Goal: Information Seeking & Learning: Learn about a topic

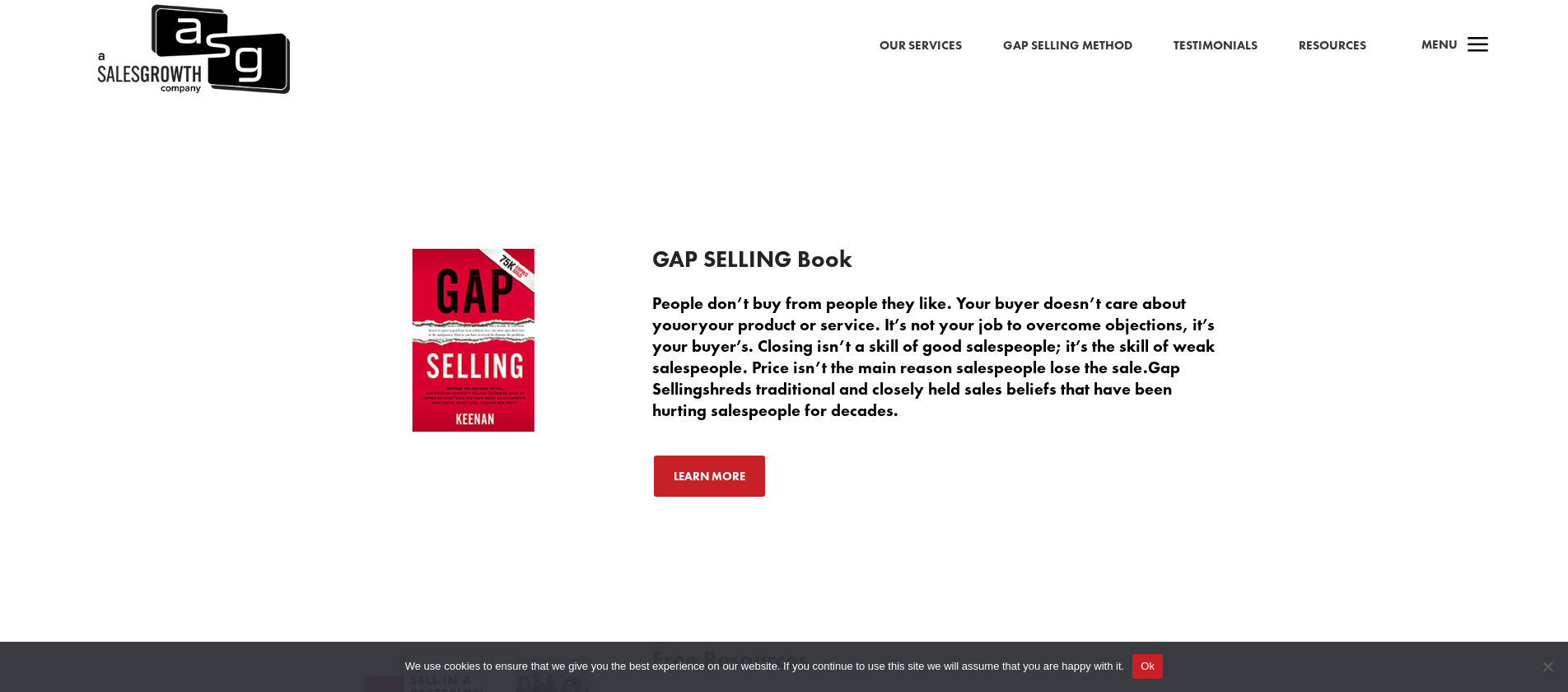
scroll to position [5794, 0]
click at [939, 45] on link "Our Services" at bounding box center [920, 47] width 82 height 22
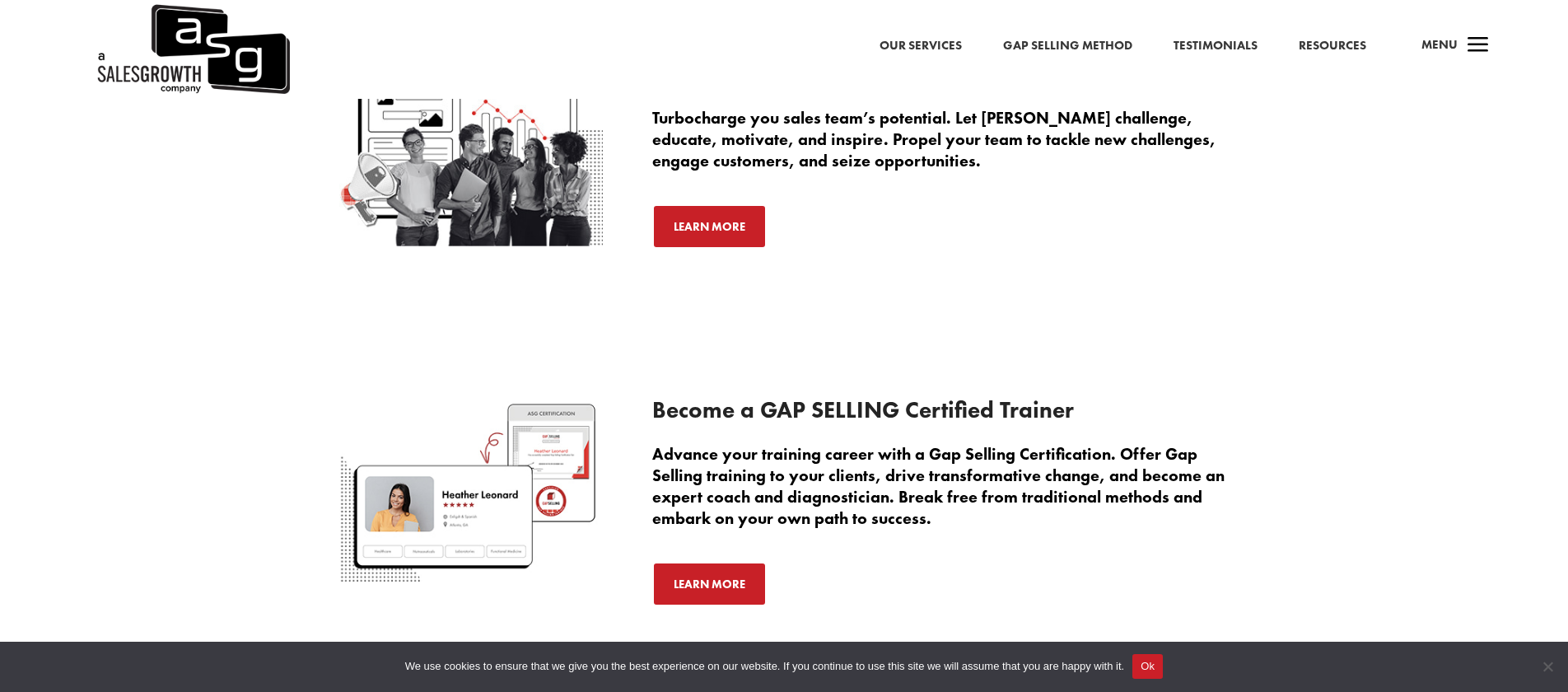
scroll to position [5251, 0]
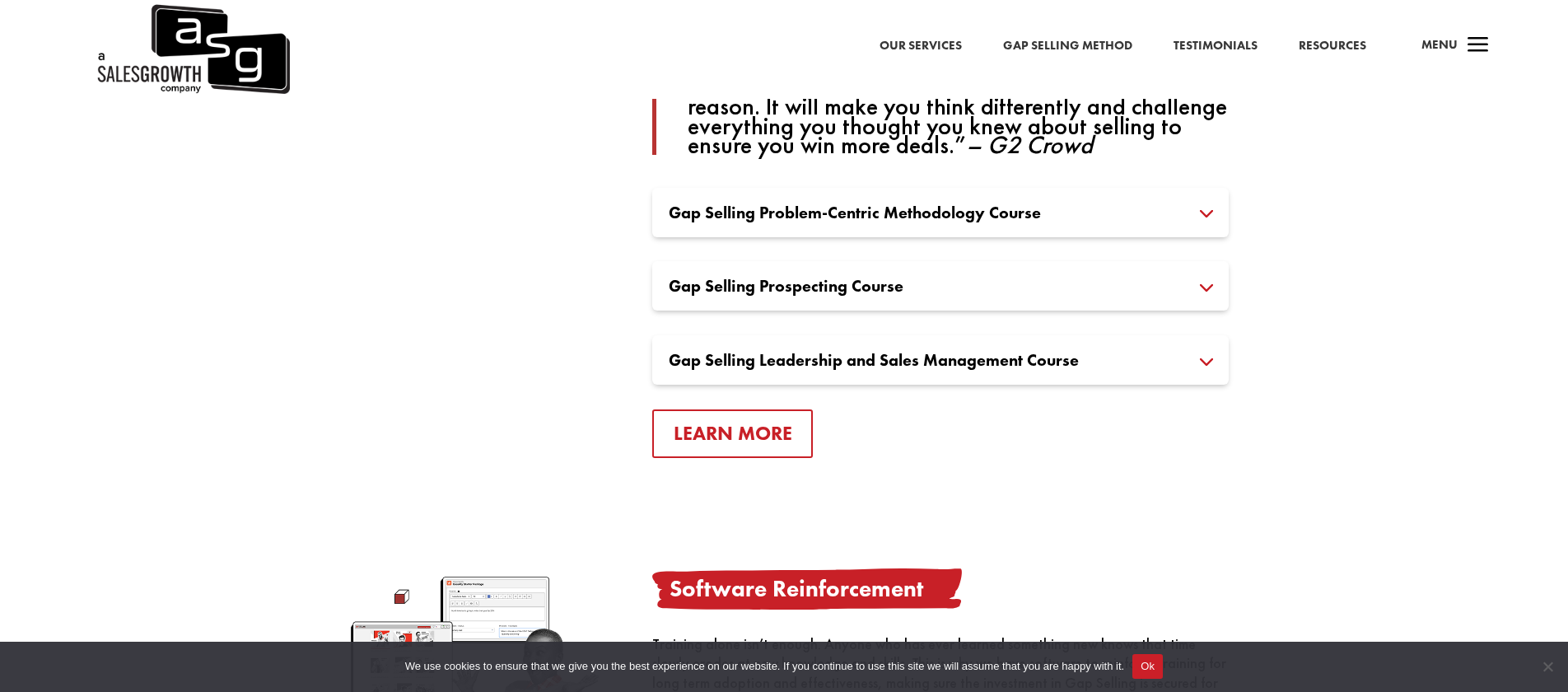
scroll to position [1310, 0]
click at [978, 214] on h3 "Gap Selling Problem-Centric Methodology Course" at bounding box center [940, 211] width 544 height 17
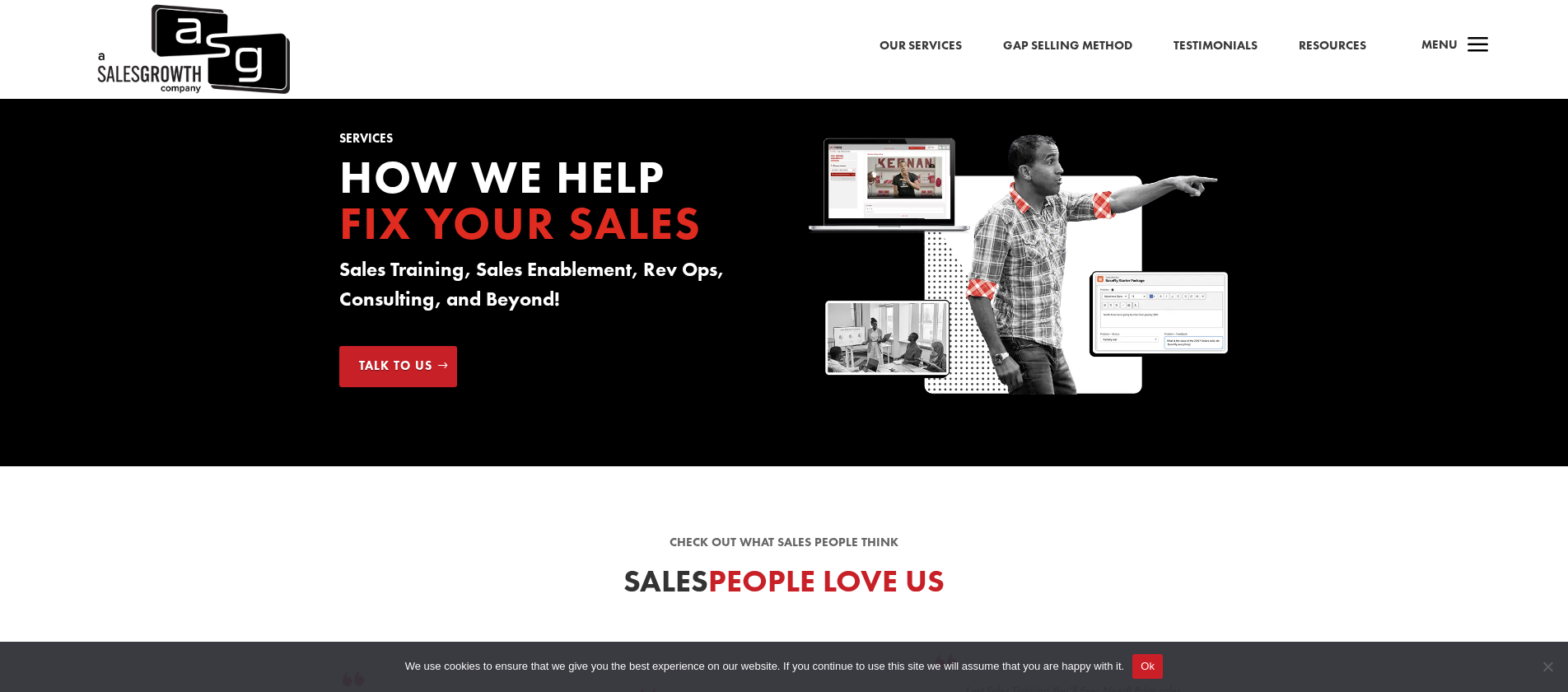
scroll to position [0, 0]
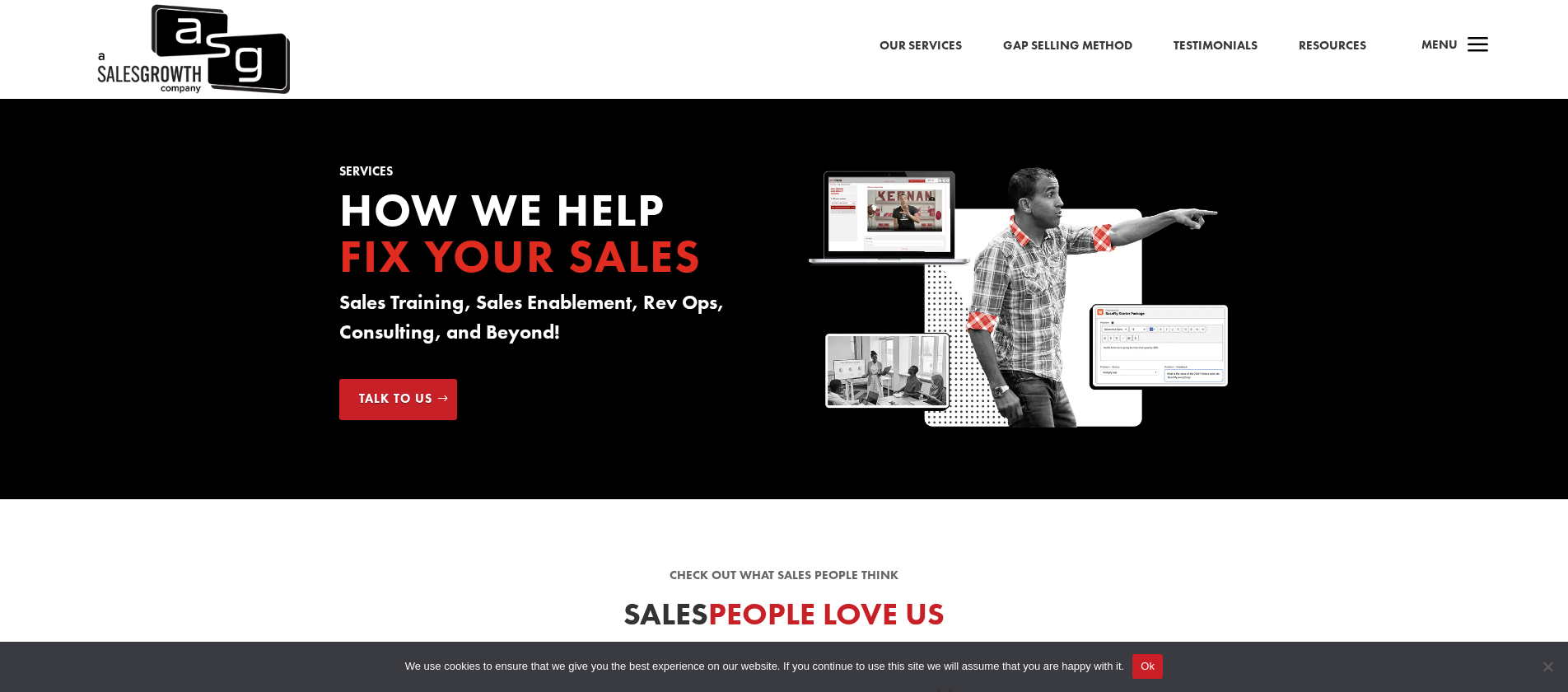
click at [1481, 48] on span "a" at bounding box center [1478, 46] width 33 height 33
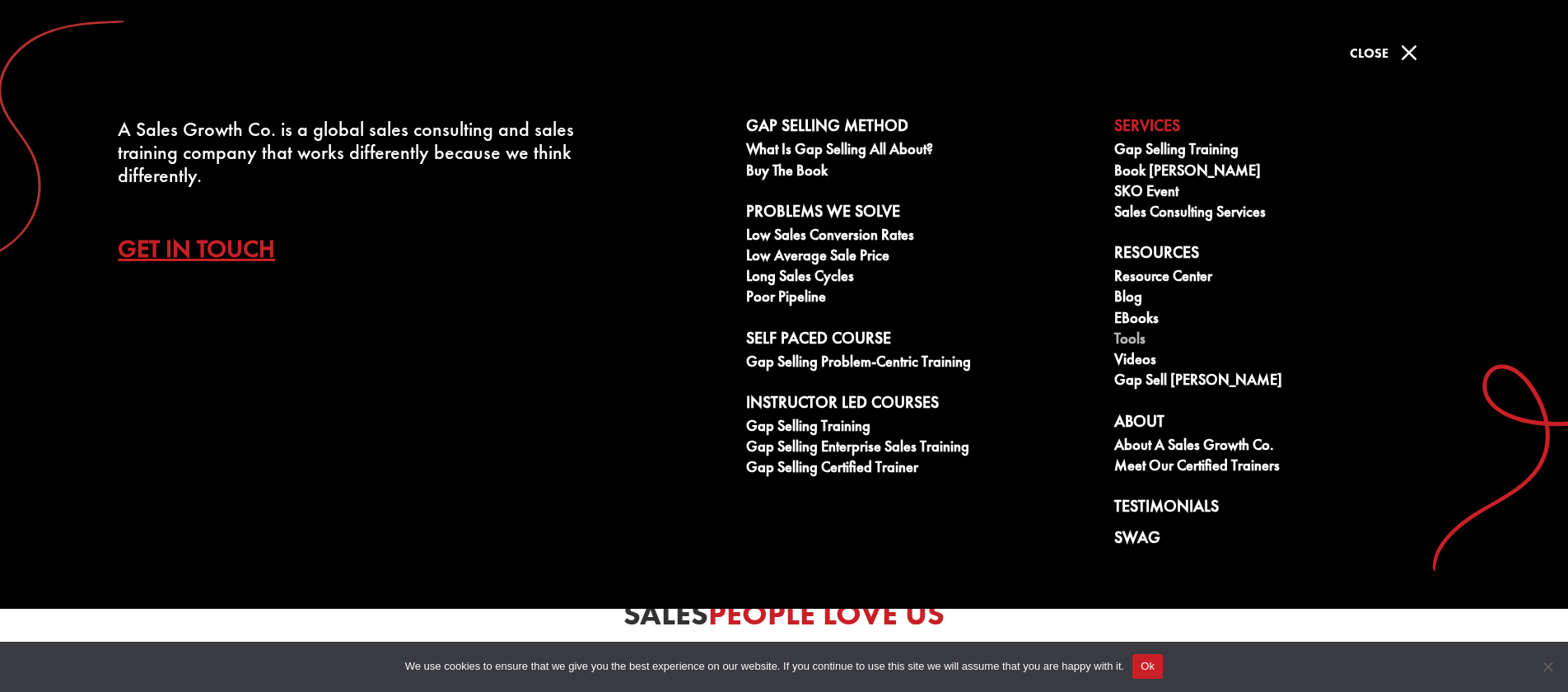
click at [1135, 339] on link "Tools" at bounding box center [1289, 340] width 350 height 21
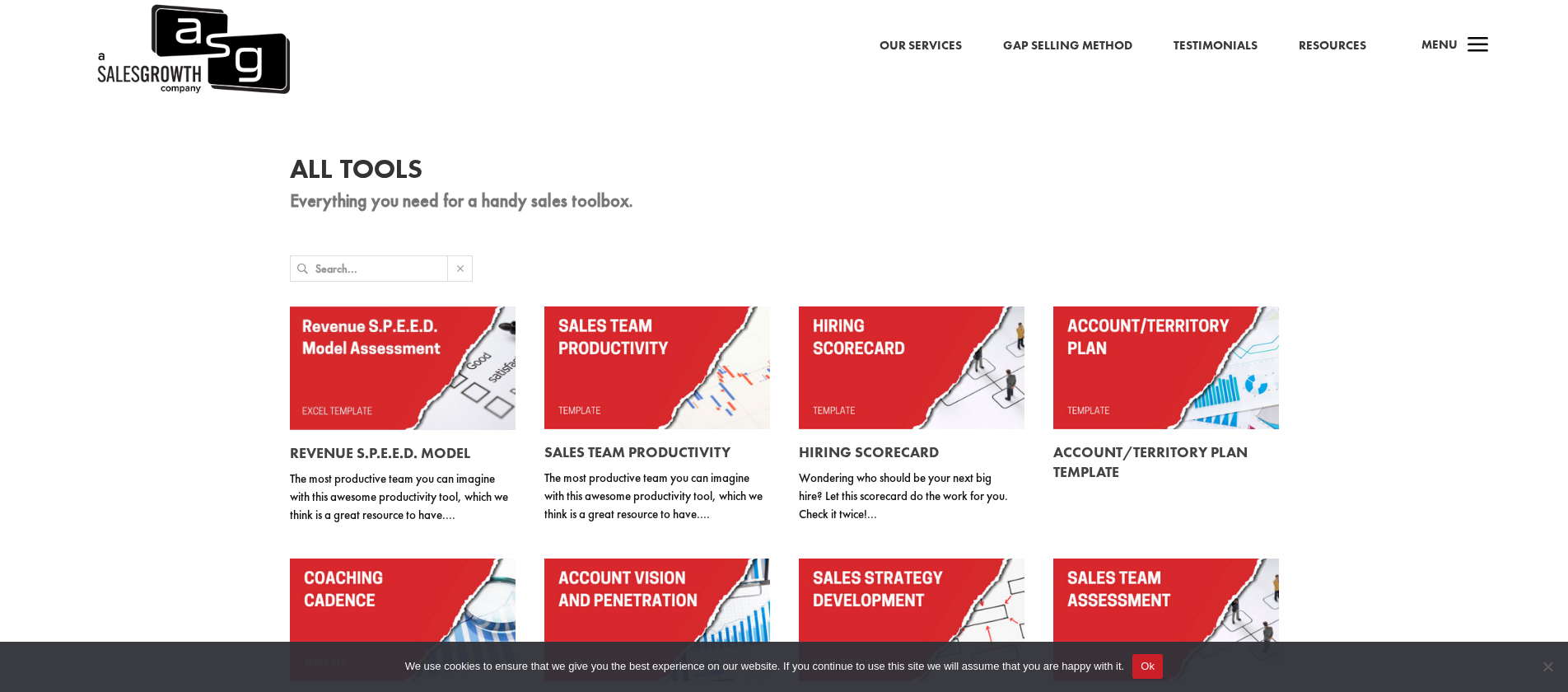
scroll to position [15, 0]
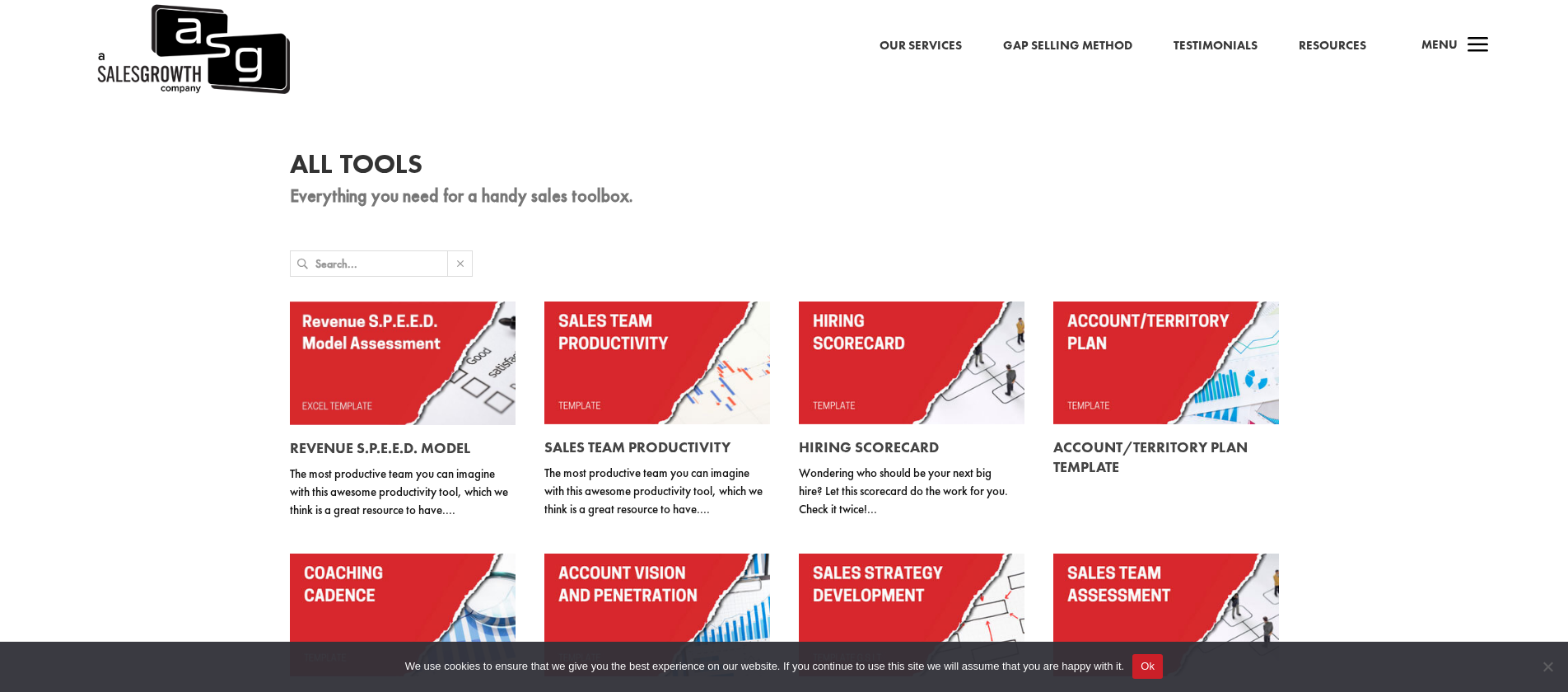
click at [1339, 42] on div "Our Services Gap Selling Method Testimonials Resources a Menu" at bounding box center [784, 34] width 1568 height 98
click at [1335, 46] on div "Our Services Gap Selling Method Testimonials Resources a Menu" at bounding box center [784, 34] width 1568 height 98
click at [1324, 46] on div "Our Services Gap Selling Method Testimonials Resources a Menu" at bounding box center [784, 34] width 1568 height 98
click at [1350, 139] on div "All Tools Everything you need for a handy sales toolbox. Revenue S.P.E.E.D. Mod…" at bounding box center [784, 556] width 1568 height 944
click at [1324, 42] on div "Our Services Gap Selling Method Testimonials Resources a Menu" at bounding box center [784, 34] width 1568 height 98
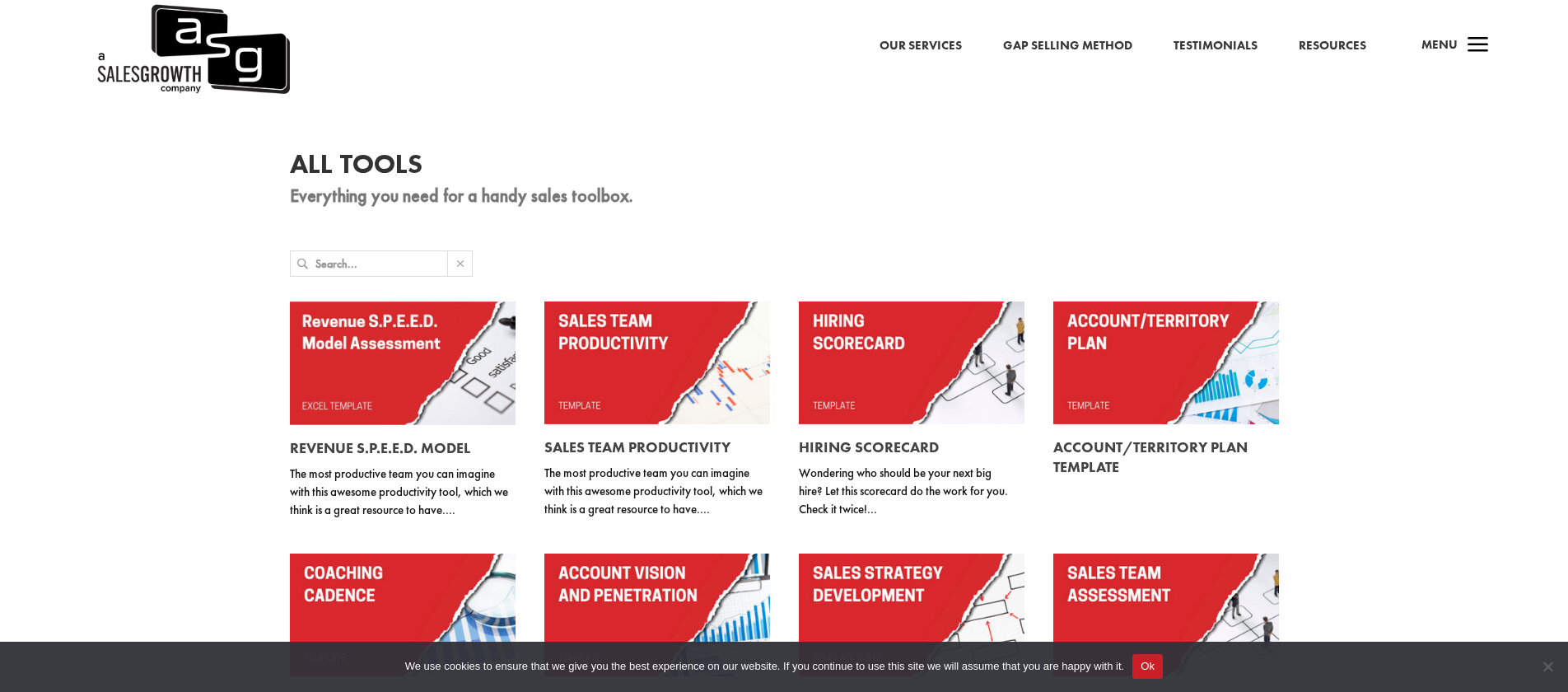
drag, startPoint x: 916, startPoint y: 46, endPoint x: 922, endPoint y: 54, distance: 10.0
click at [917, 46] on div "Our Services Gap Selling Method Testimonials Resources a Menu" at bounding box center [784, 34] width 1568 height 98
click at [920, 44] on div "Our Services Gap Selling Method Testimonials Resources a Menu" at bounding box center [784, 34] width 1568 height 98
click at [1035, 169] on h1 "All Tools" at bounding box center [784, 169] width 988 height 36
click at [1331, 43] on div "Our Services Gap Selling Method Testimonials Resources a Menu" at bounding box center [784, 34] width 1568 height 98
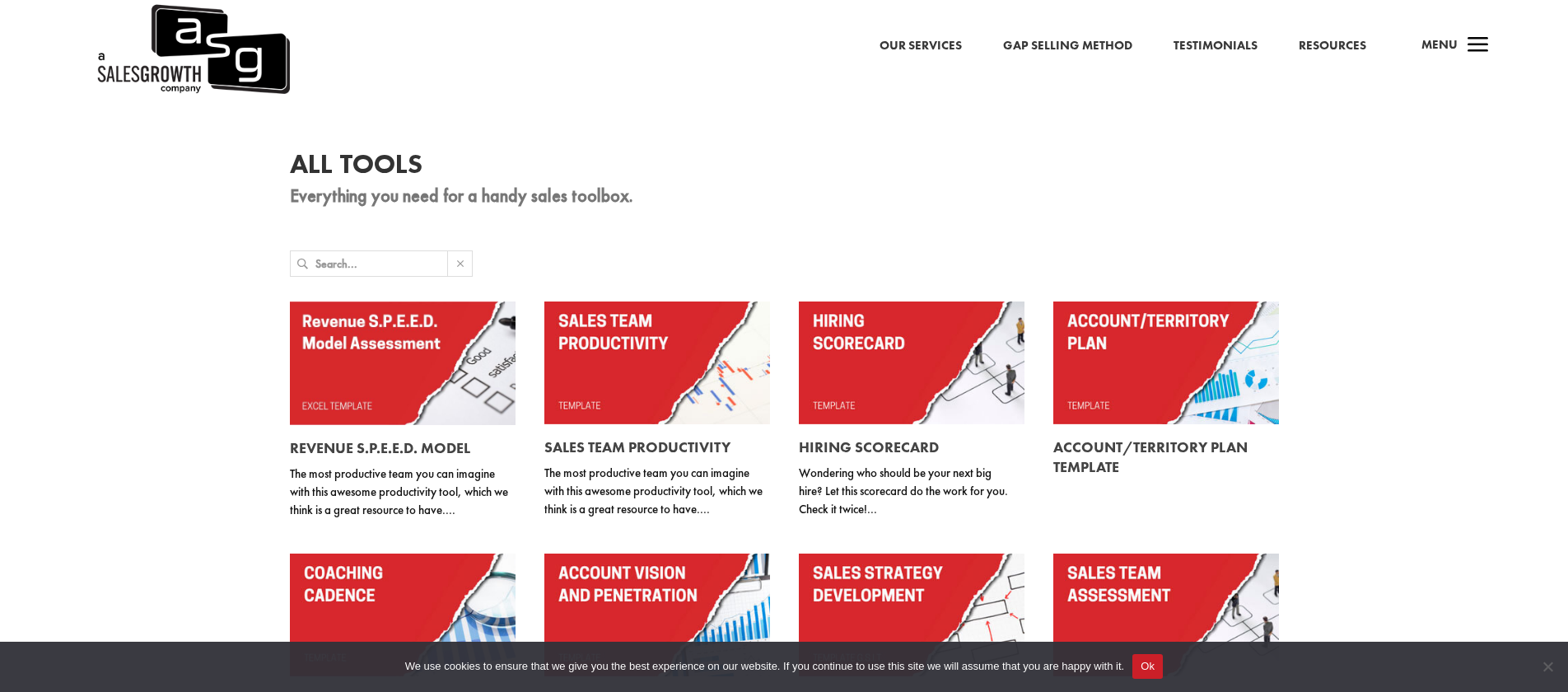
click at [1331, 43] on div "Our Services Gap Selling Method Testimonials Resources a Menu" at bounding box center [784, 34] width 1568 height 98
click at [928, 47] on div "Our Services Gap Selling Method Testimonials Resources a Menu" at bounding box center [784, 34] width 1568 height 98
click at [927, 41] on link "Our Services" at bounding box center [920, 32] width 82 height 22
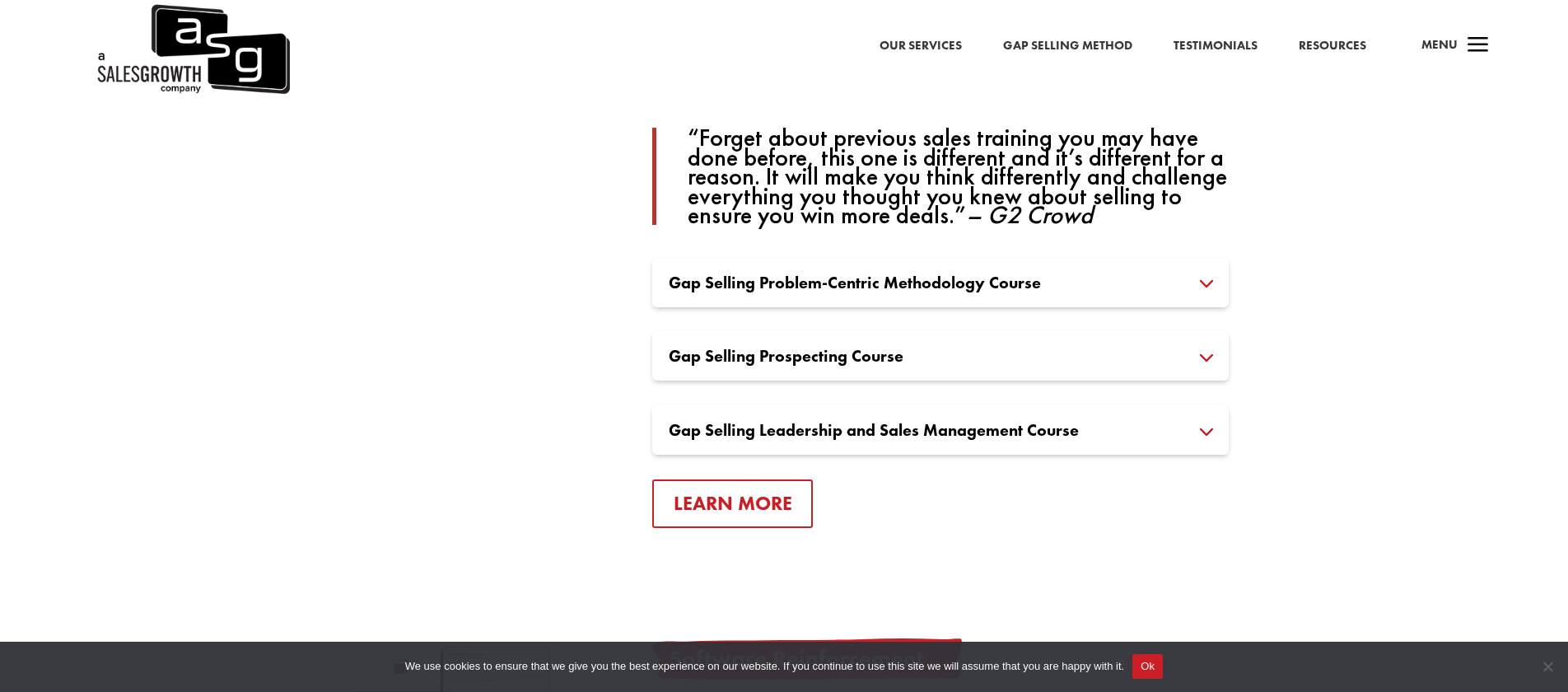
scroll to position [1243, 0]
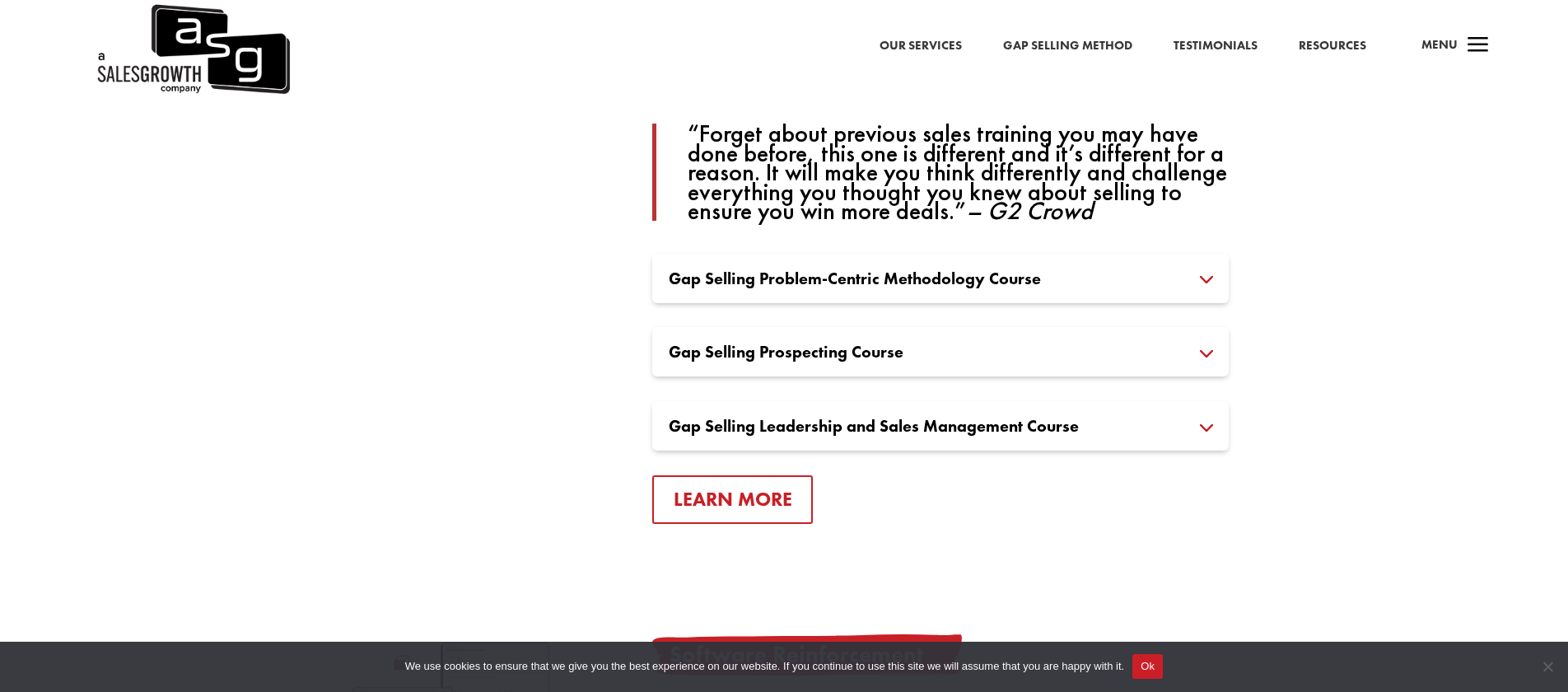
click at [1207, 358] on h3 "Gap Selling Prospecting Course" at bounding box center [940, 352] width 544 height 17
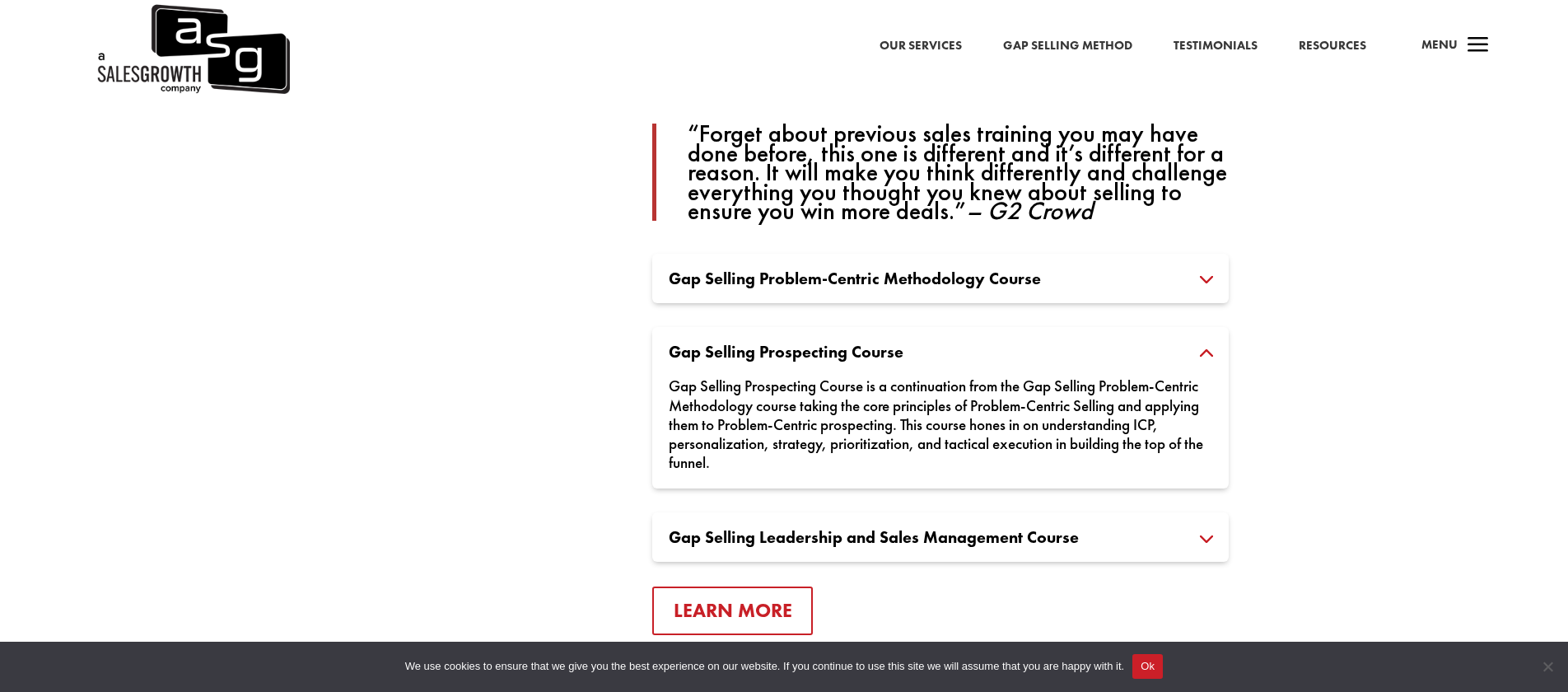
click at [1208, 279] on h3 "Gap Selling Problem-Centric Methodology Course" at bounding box center [940, 278] width 544 height 17
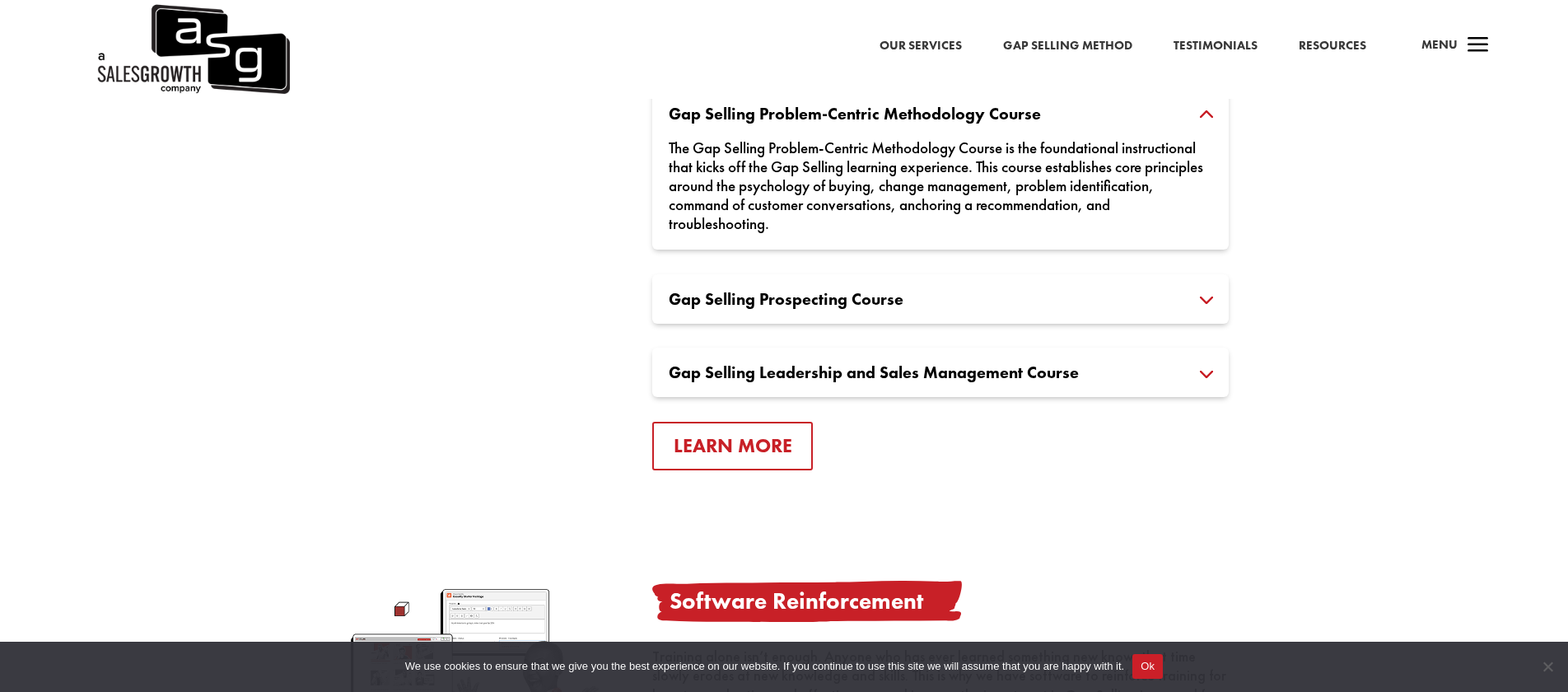
scroll to position [1409, 0]
click at [708, 434] on link "Learn More" at bounding box center [732, 444] width 161 height 49
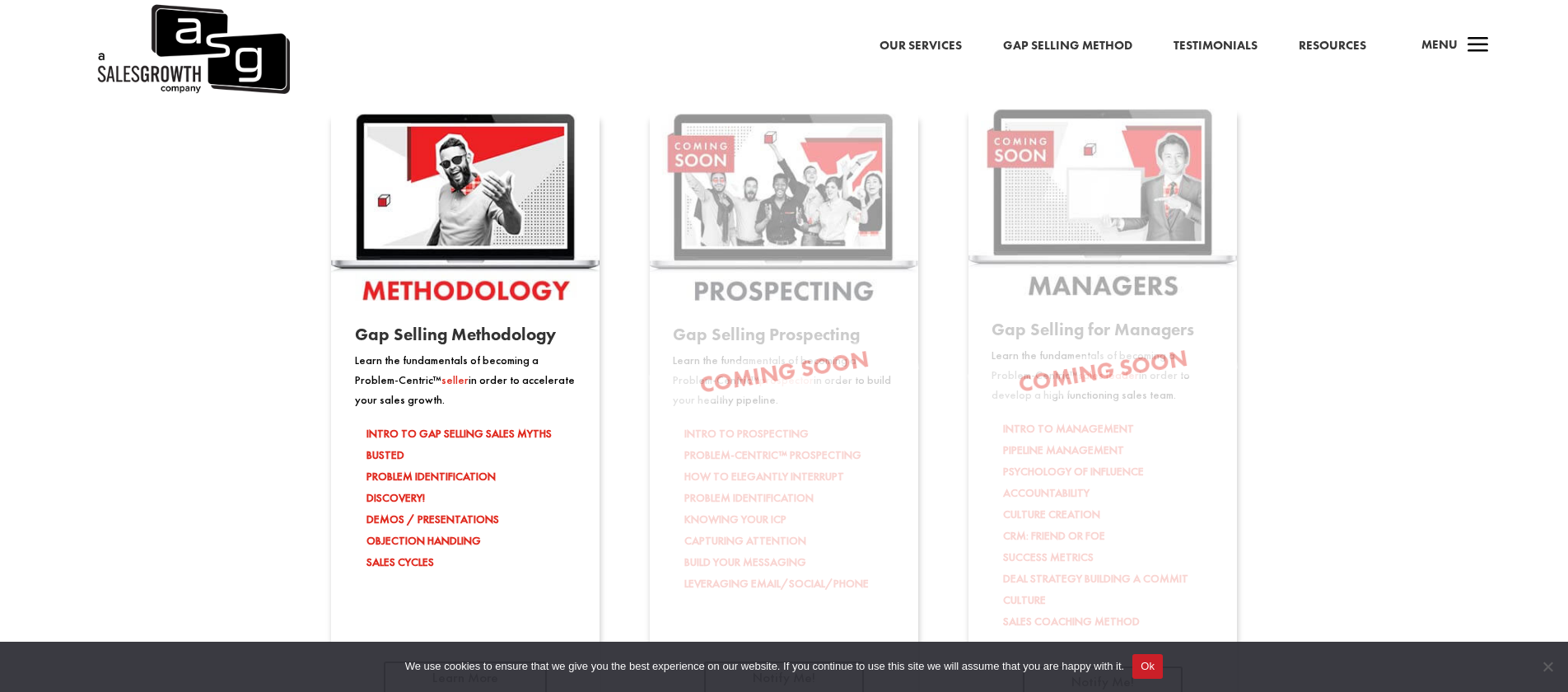
scroll to position [2601, 0]
click at [482, 200] on img at bounding box center [465, 207] width 268 height 187
click at [418, 432] on li "INTRO TO GAP SELLING SALES MYTHS BUSTED" at bounding box center [471, 442] width 210 height 43
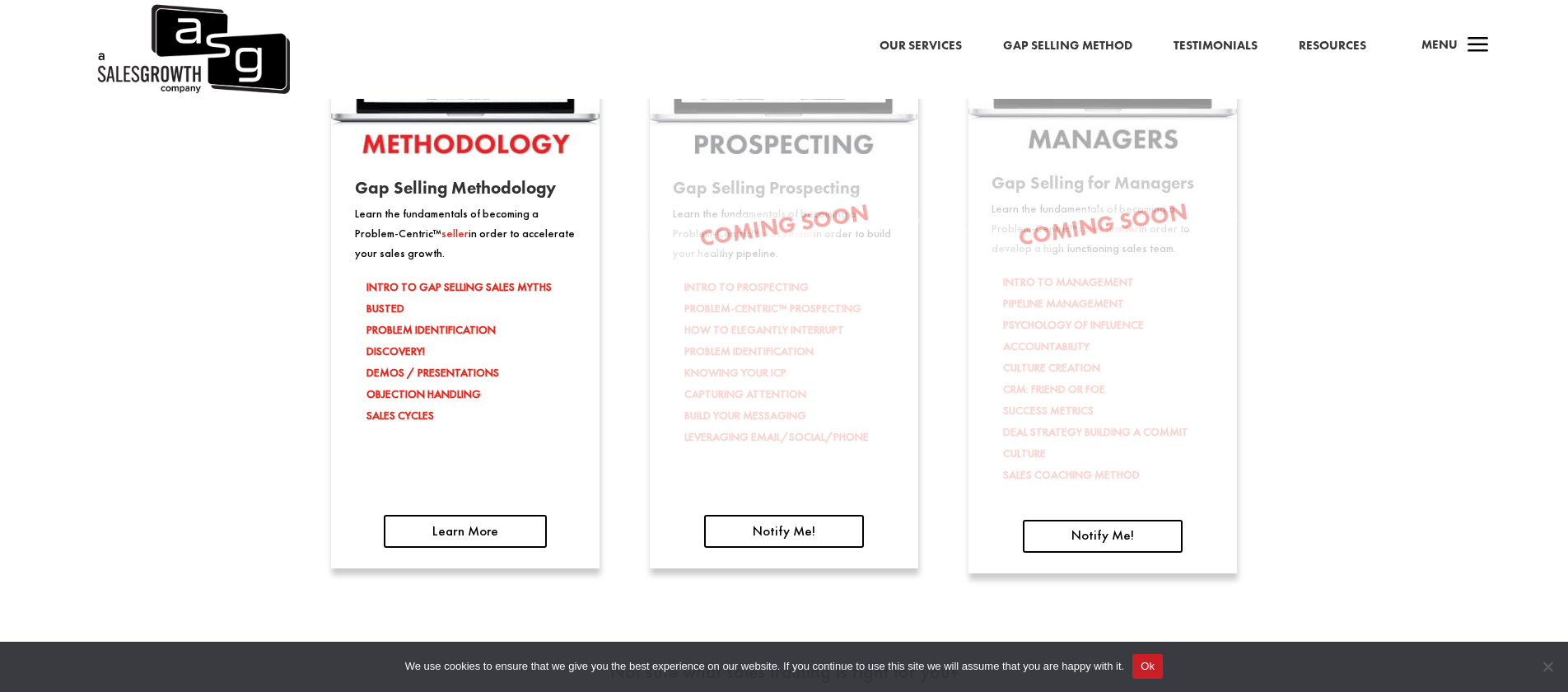
scroll to position [2751, 0]
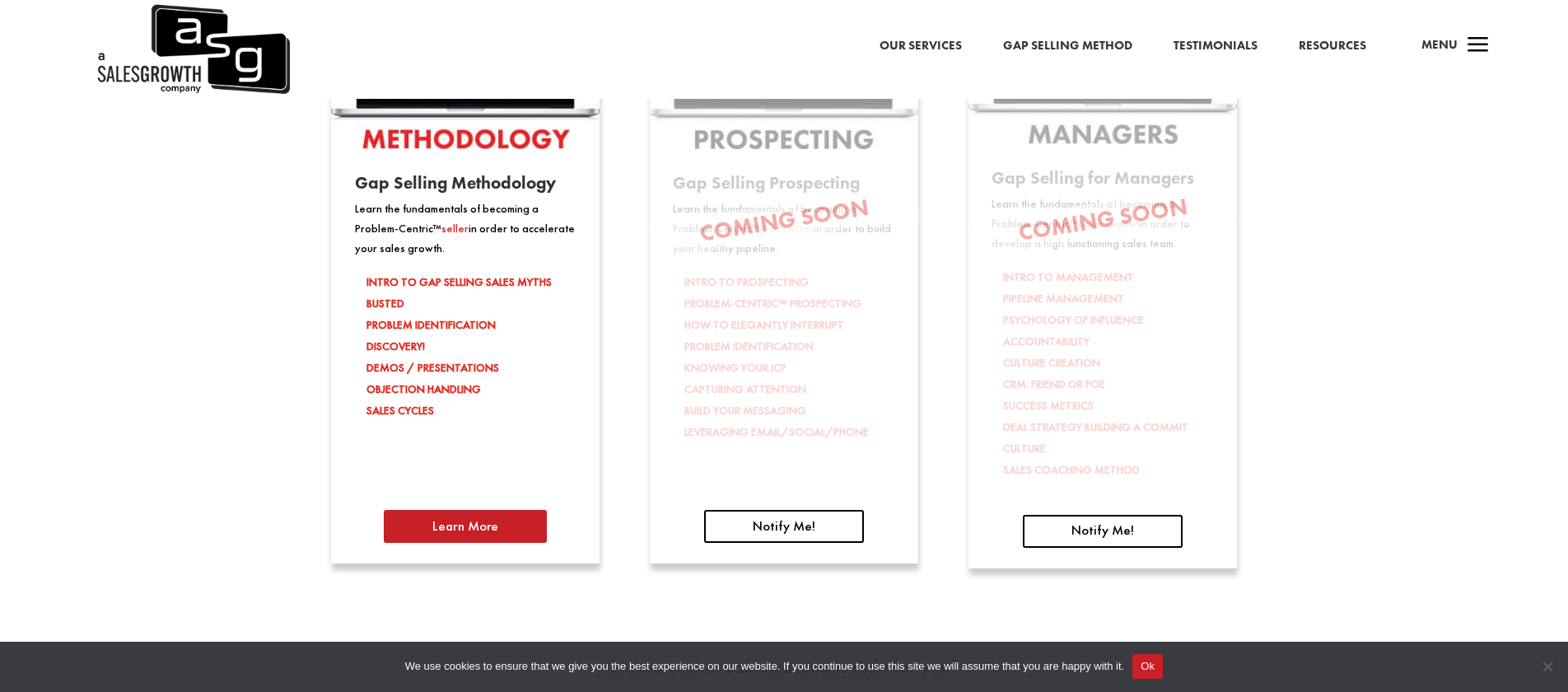
click at [460, 523] on link "Learn More" at bounding box center [465, 526] width 163 height 33
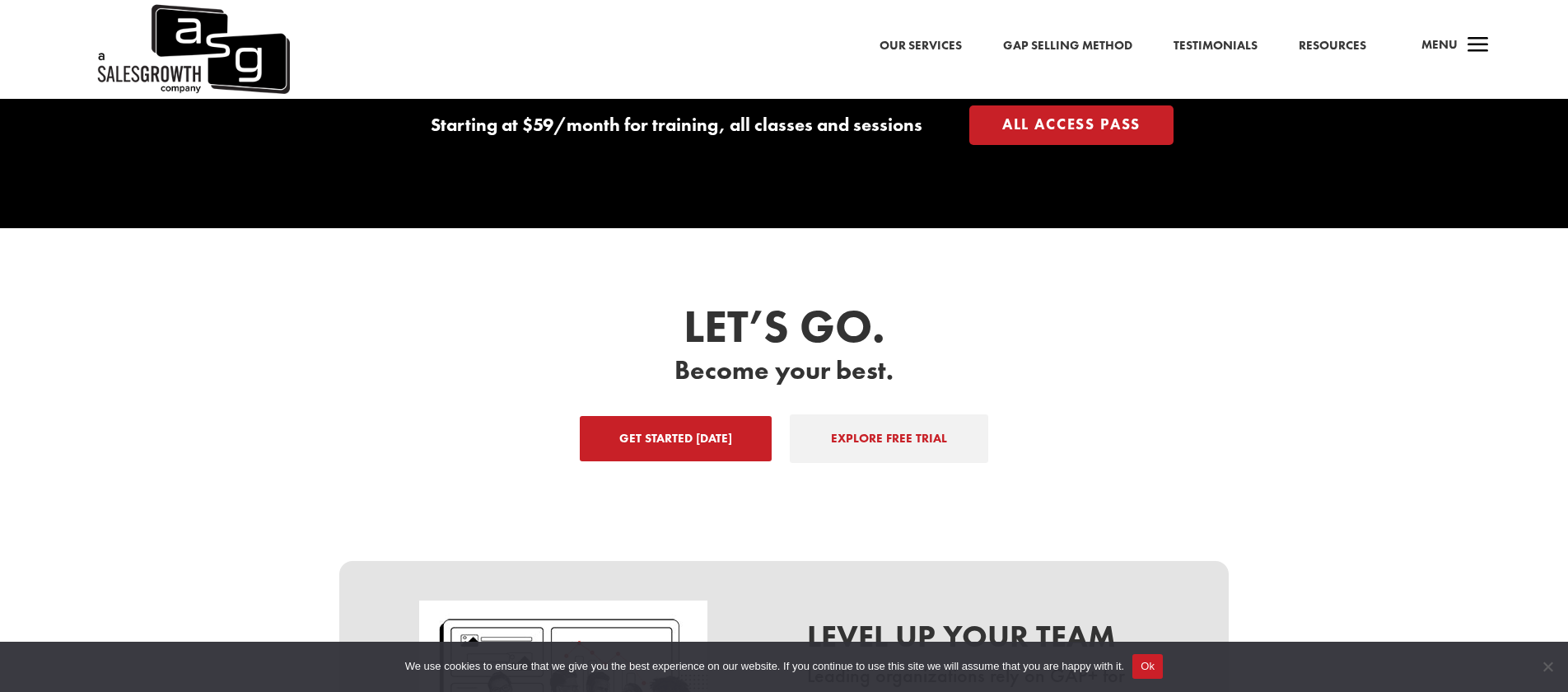
scroll to position [2532, 0]
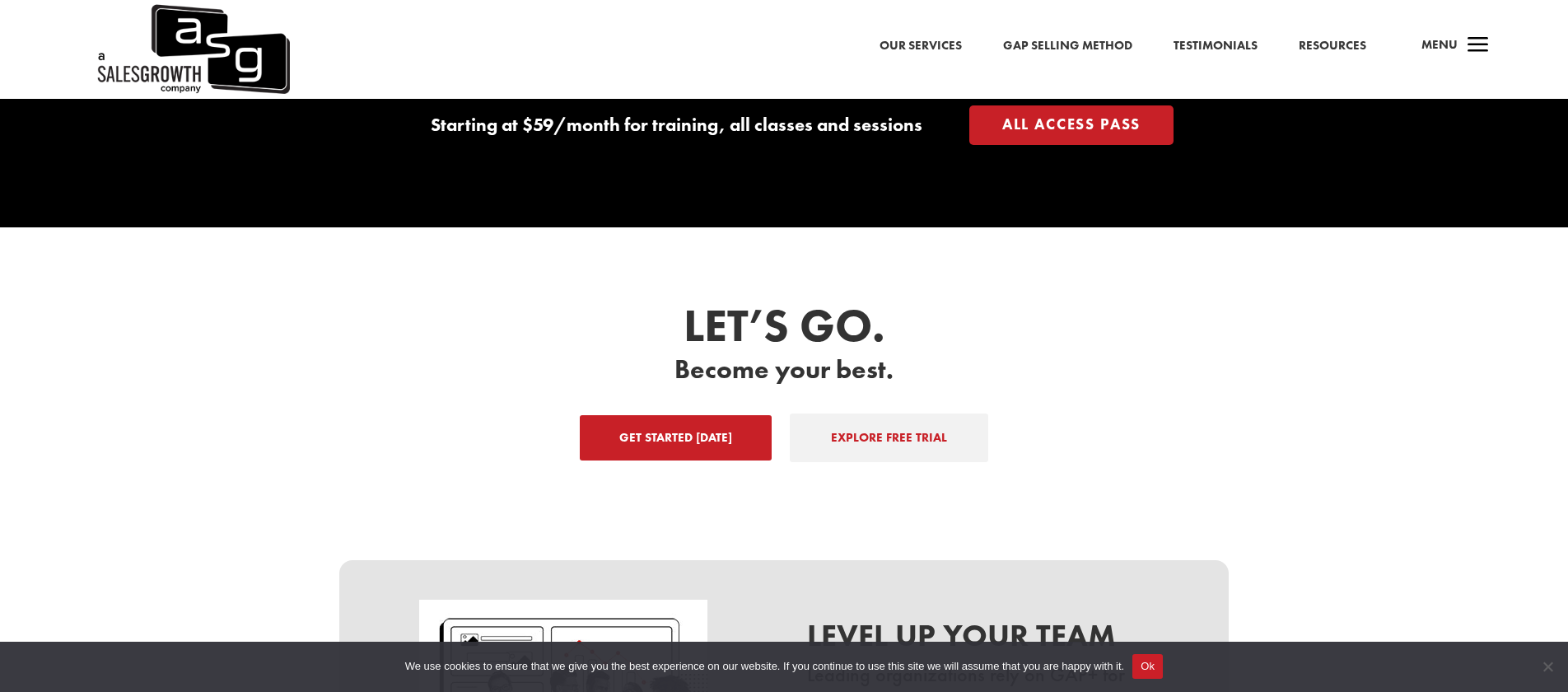
click at [897, 423] on link "EXPLORE FREE TRIAL" at bounding box center [889, 438] width 199 height 50
